Goal: Navigation & Orientation: Find specific page/section

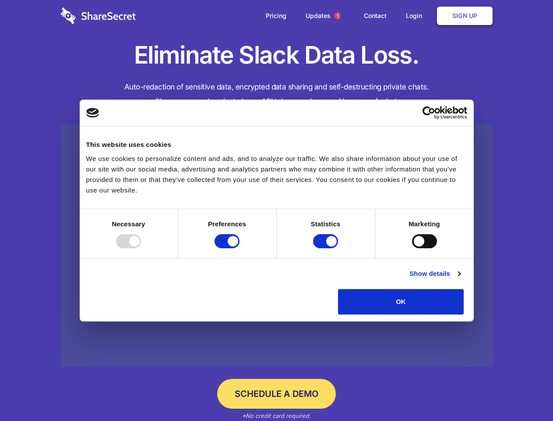
click at [141, 248] on div at bounding box center [128, 241] width 25 height 14
click at [240, 248] on input "Preferences" at bounding box center [227, 241] width 25 height 14
checkbox input "false"
click at [327, 248] on input "Statistics" at bounding box center [325, 241] width 25 height 14
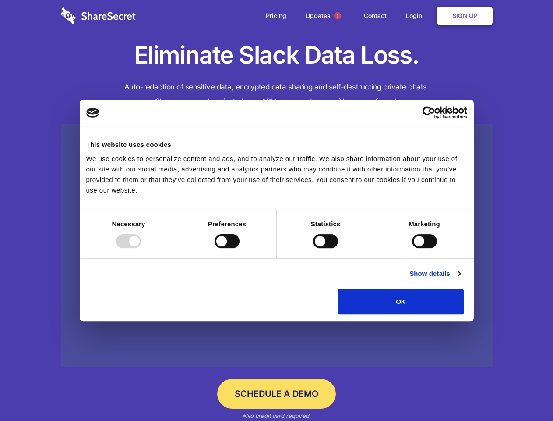
checkbox input "false"
click at [412, 248] on input "Marketing" at bounding box center [424, 241] width 25 height 14
checkbox input "true"
click at [460, 279] on link "Show details" at bounding box center [435, 273] width 51 height 11
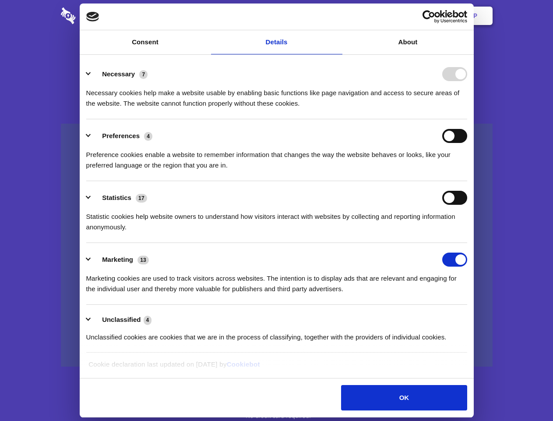
click at [467, 119] on li "Necessary 7 Necessary cookies help make a website usable by enabling basic func…" at bounding box center [276, 88] width 381 height 62
click at [337, 16] on span "1" at bounding box center [337, 15] width 7 height 7
